Goal: Obtain resource: Obtain resource

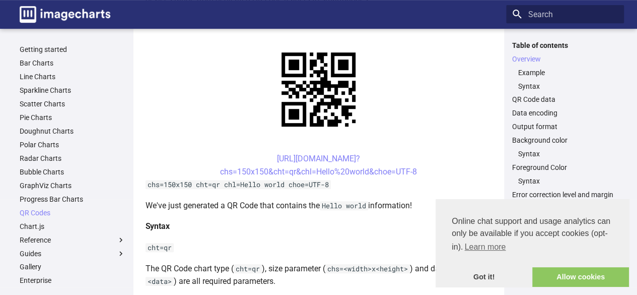
scroll to position [235, 0]
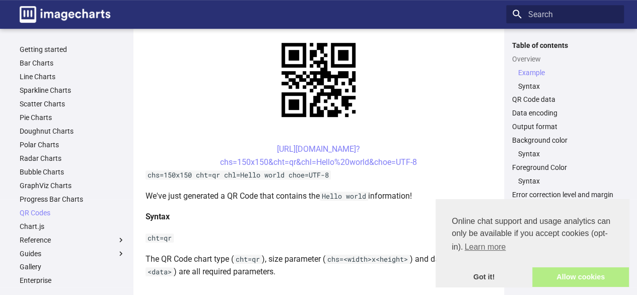
click at [547, 277] on link "Allow cookies" at bounding box center [580, 277] width 97 height 20
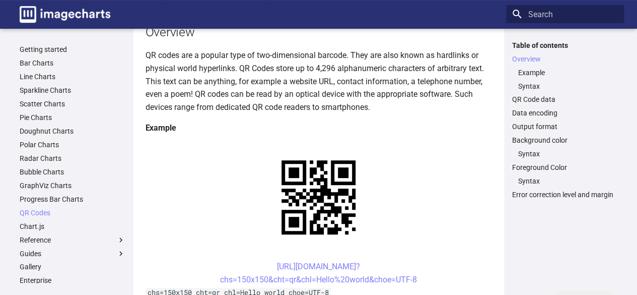
scroll to position [0, 0]
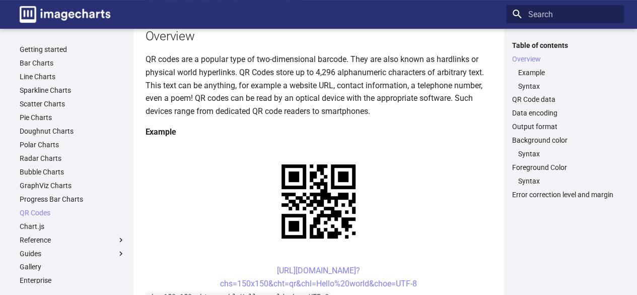
scroll to position [117, 0]
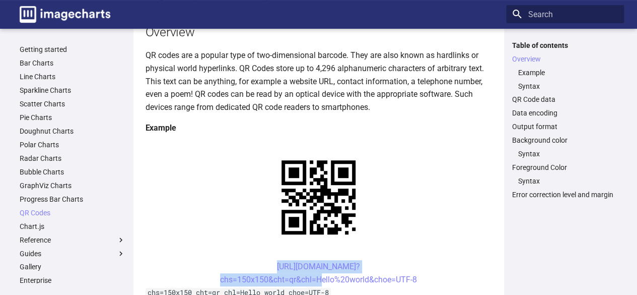
drag, startPoint x: 257, startPoint y: 168, endPoint x: 316, endPoint y: 188, distance: 62.8
click at [316, 260] on center "https://image-charts.com/chart? chs=150x150&cht=qr&chl=Hello%20world&choe=UTF-8" at bounding box center [319, 273] width 347 height 26
copy link "https://image-charts.com/chart? chs=150x150&cht=qr&chl="
